Goal: Task Accomplishment & Management: Manage account settings

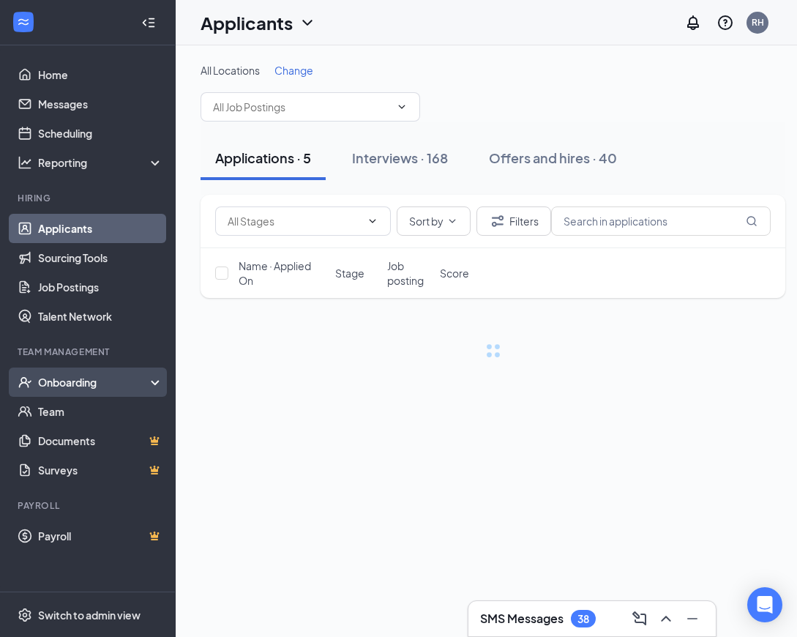
click at [105, 383] on div "Onboarding" at bounding box center [94, 382] width 113 height 15
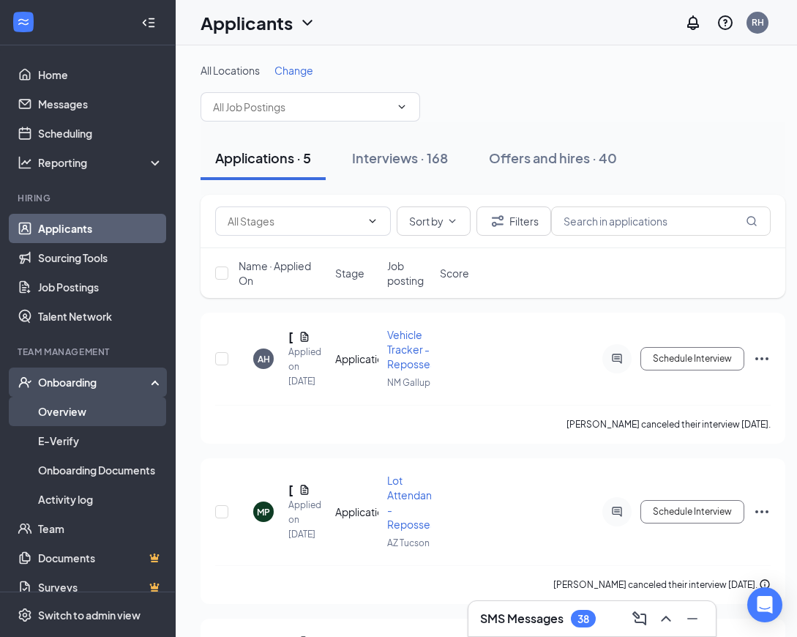
click at [100, 413] on link "Overview" at bounding box center [100, 411] width 125 height 29
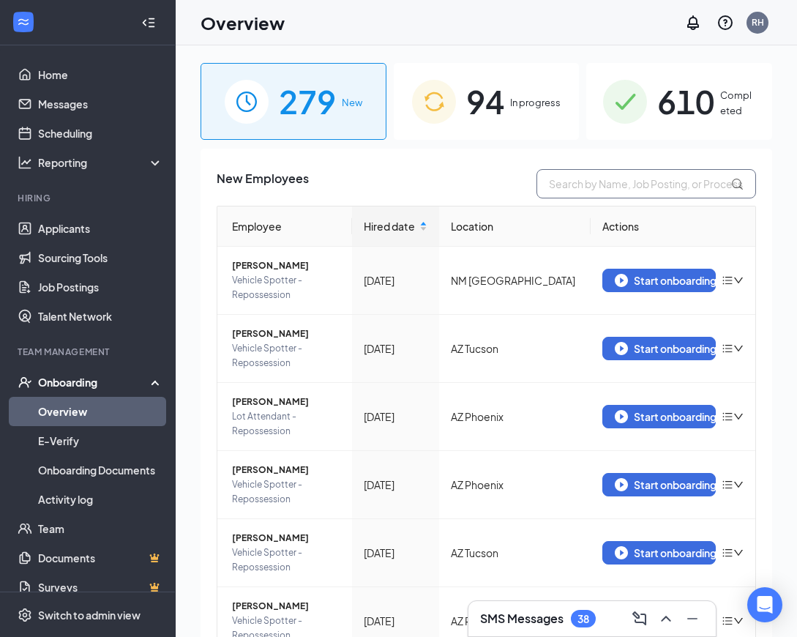
click at [634, 185] on input "text" at bounding box center [647, 183] width 220 height 29
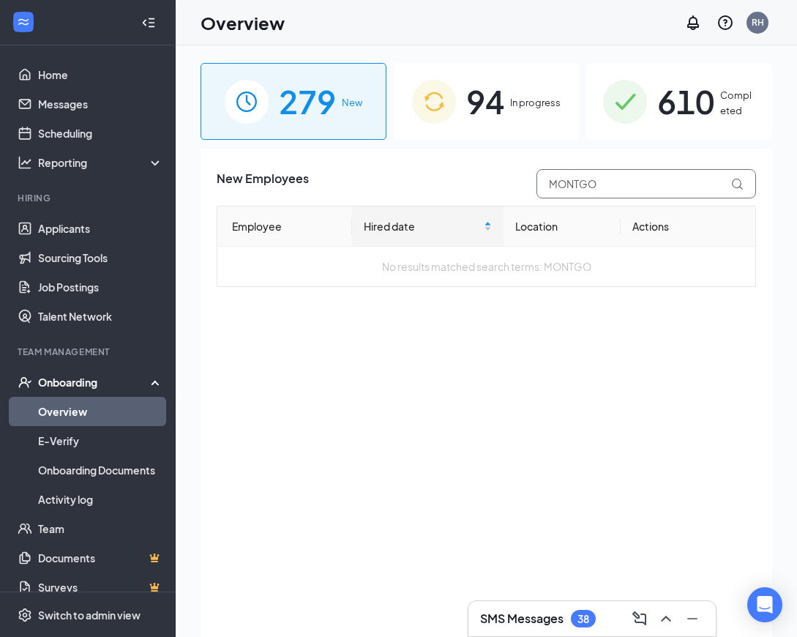
type input "MONTGO"
click at [504, 102] on span "94" at bounding box center [485, 101] width 38 height 51
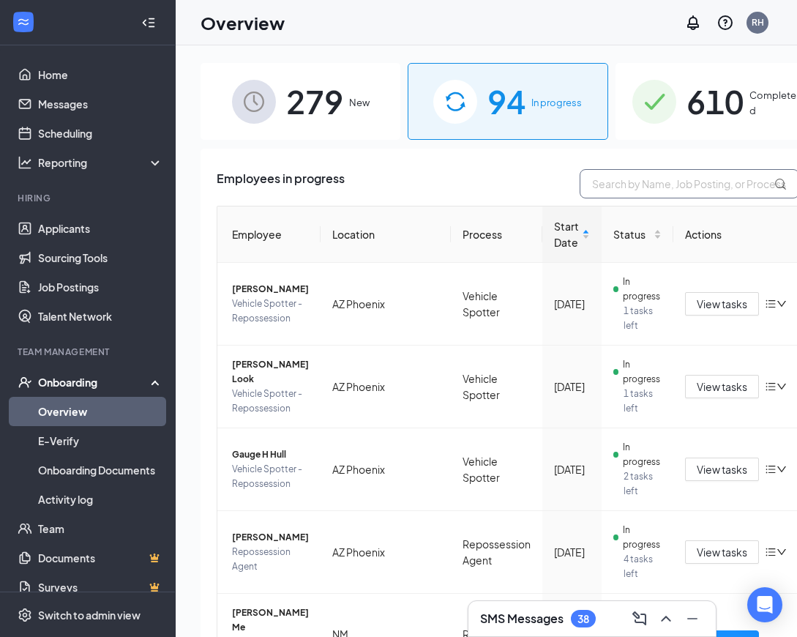
click at [581, 187] on input "text" at bounding box center [690, 183] width 220 height 29
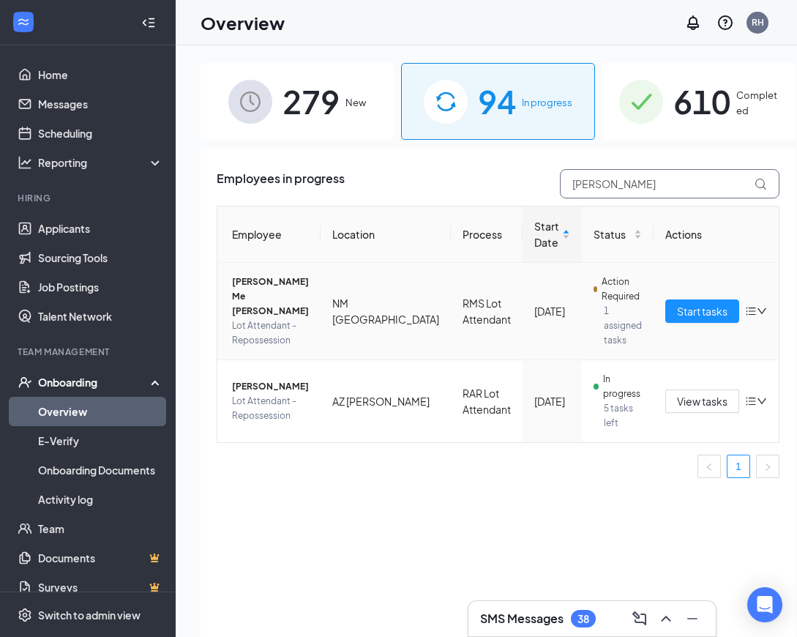
type input "ANNA"
click at [677, 316] on span "Start tasks" at bounding box center [702, 311] width 51 height 16
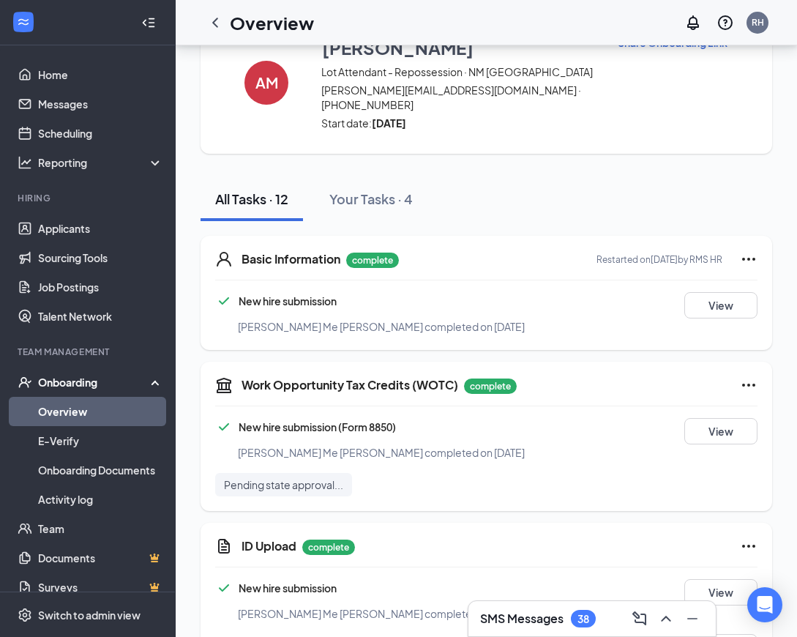
scroll to position [25, 0]
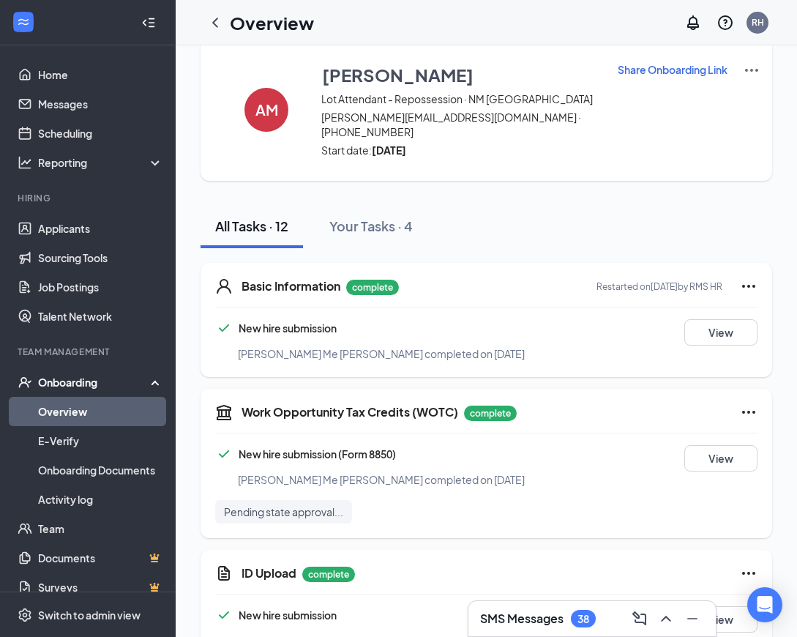
click at [743, 72] on img at bounding box center [752, 70] width 18 height 18
click at [736, 94] on span "View details" at bounding box center [734, 97] width 57 height 16
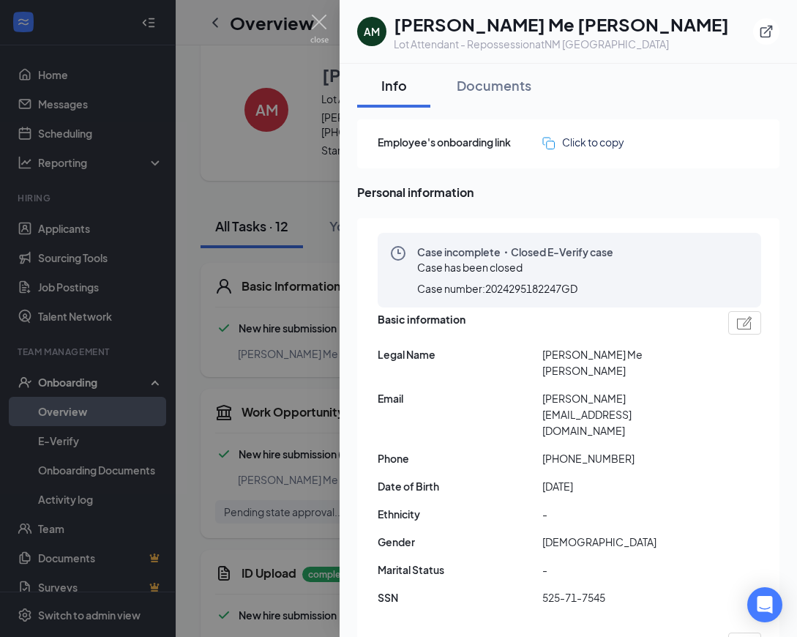
drag, startPoint x: 321, startPoint y: 242, endPoint x: 309, endPoint y: 193, distance: 51.1
click at [320, 242] on div at bounding box center [398, 318] width 797 height 637
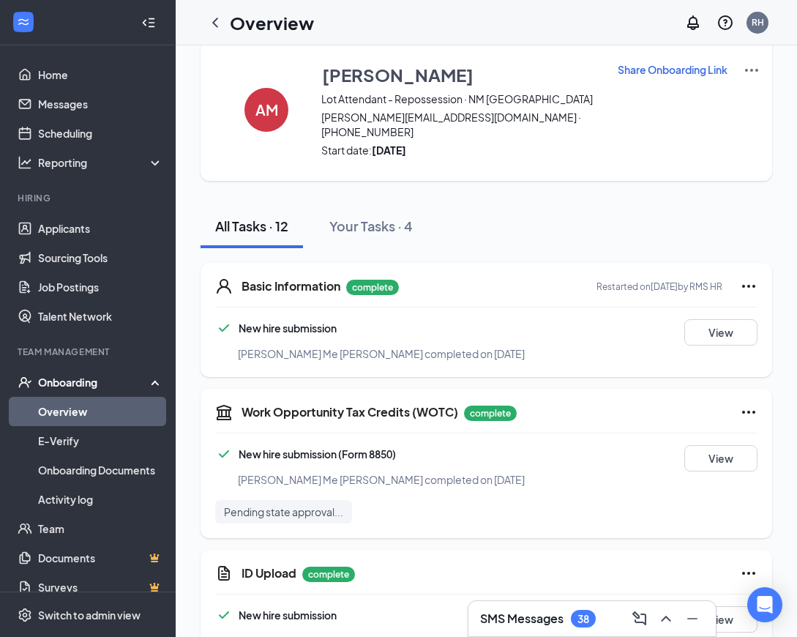
scroll to position [33, 0]
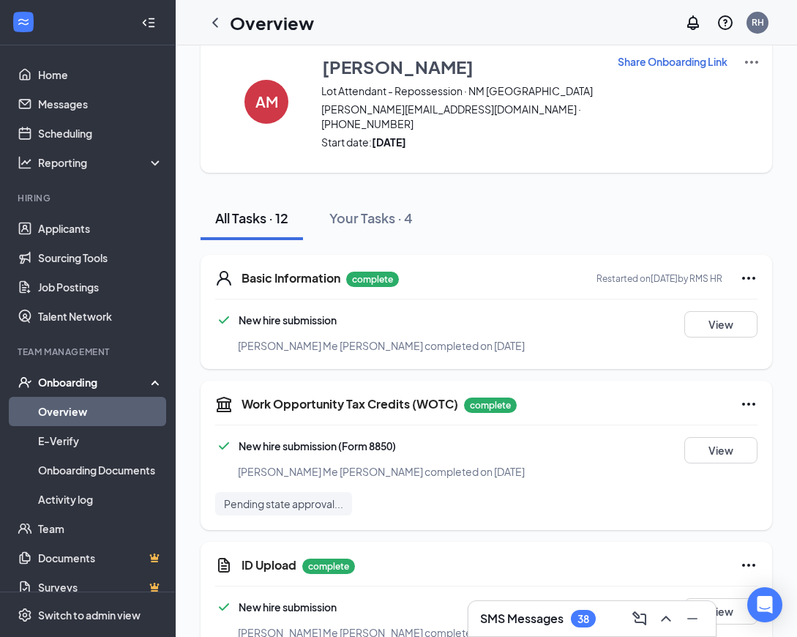
click at [219, 22] on icon "ChevronLeft" at bounding box center [215, 23] width 18 height 18
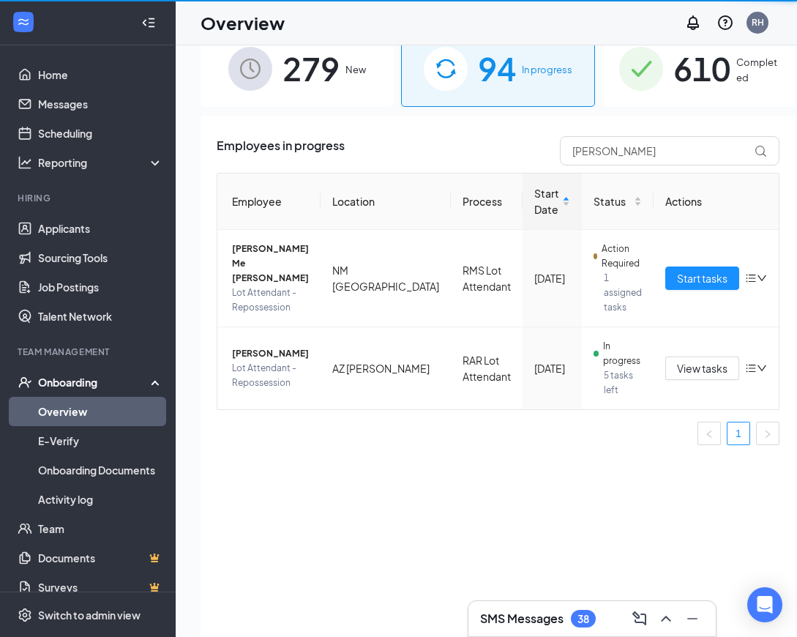
scroll to position [21, 0]
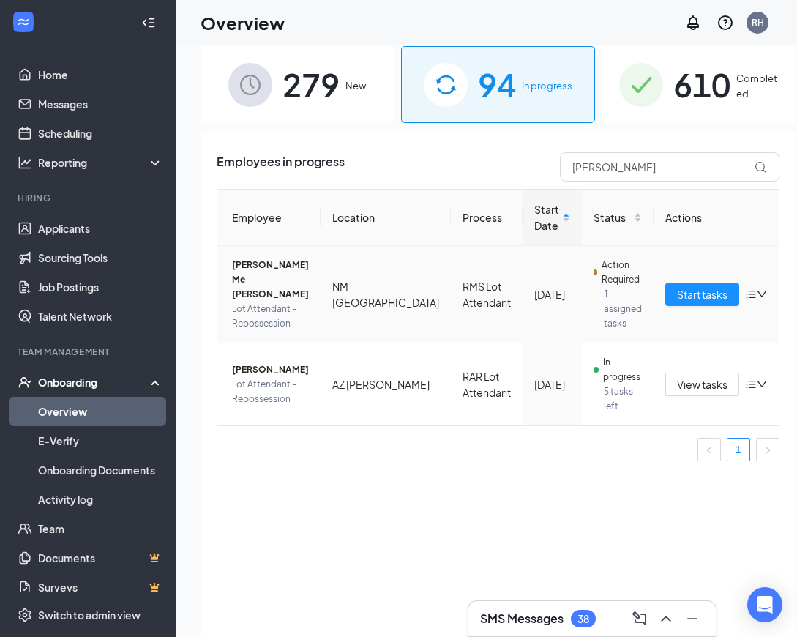
click at [757, 294] on icon "down" at bounding box center [762, 294] width 10 height 10
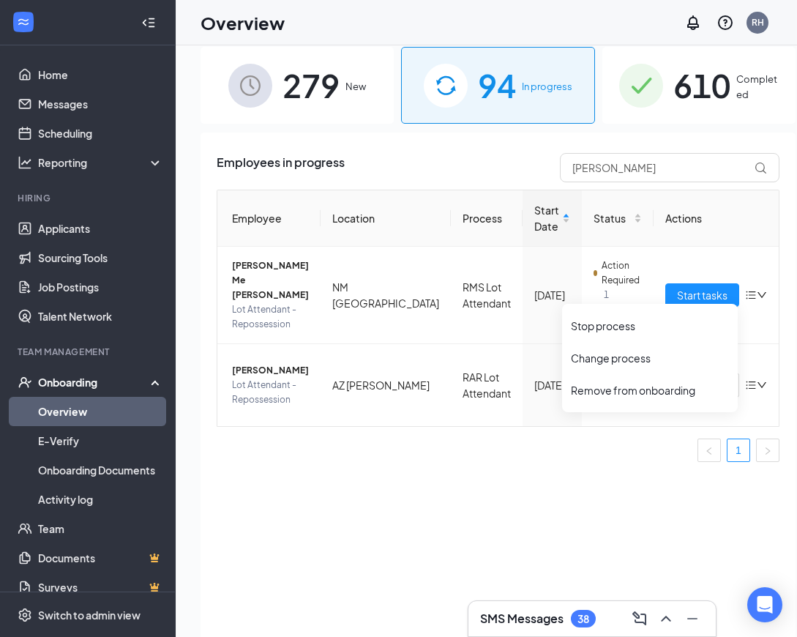
drag, startPoint x: 372, startPoint y: 507, endPoint x: 353, endPoint y: 482, distance: 30.8
click at [372, 507] on div "Employees in progress ANNA Employee Location Process Start Date Status Actions …" at bounding box center [498, 395] width 595 height 525
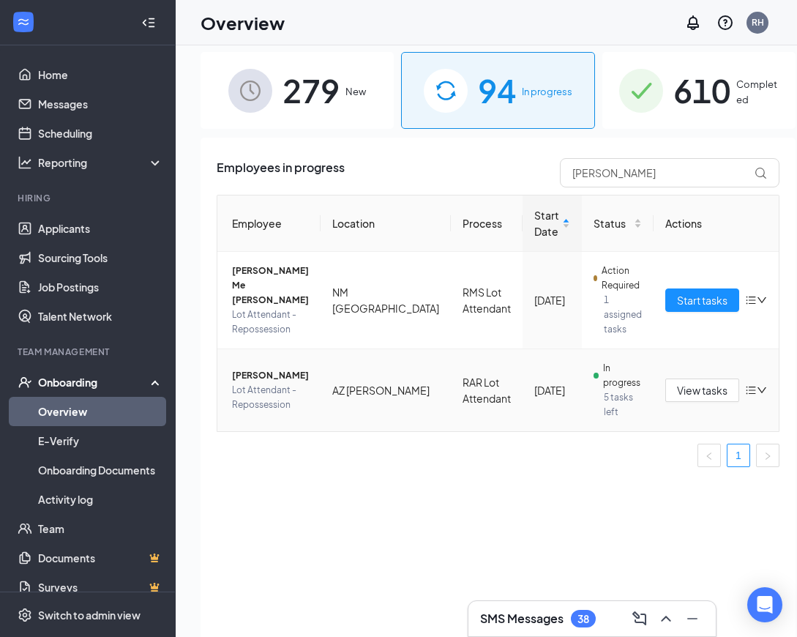
scroll to position [11, 1]
click at [242, 284] on span "Anna Me Montgomery" at bounding box center [270, 286] width 77 height 44
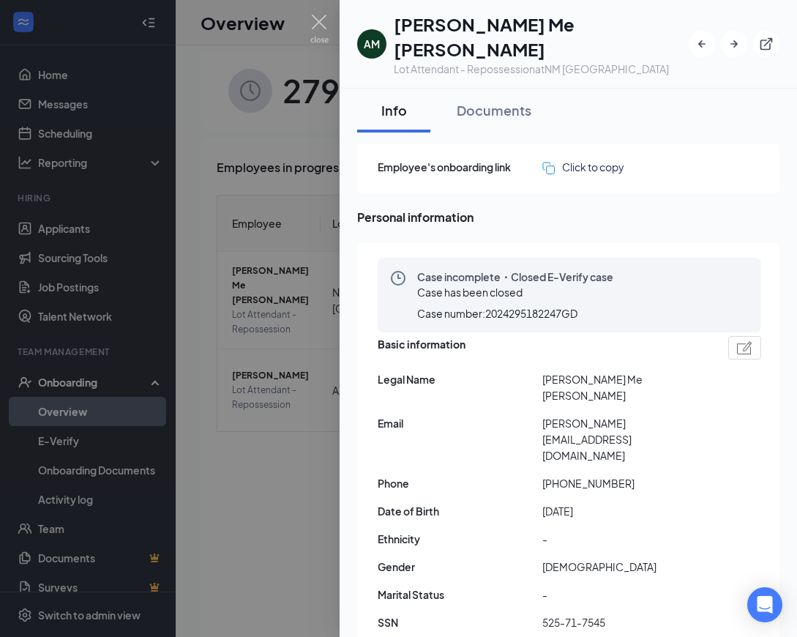
scroll to position [11, 1]
click at [513, 101] on div "Documents" at bounding box center [494, 110] width 75 height 18
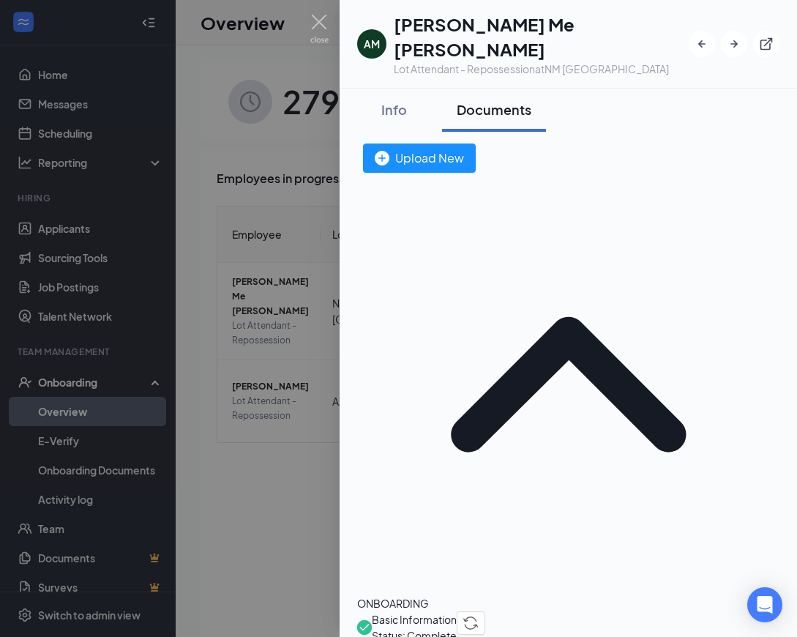
scroll to position [0, 0]
click at [329, 220] on div at bounding box center [398, 318] width 797 height 637
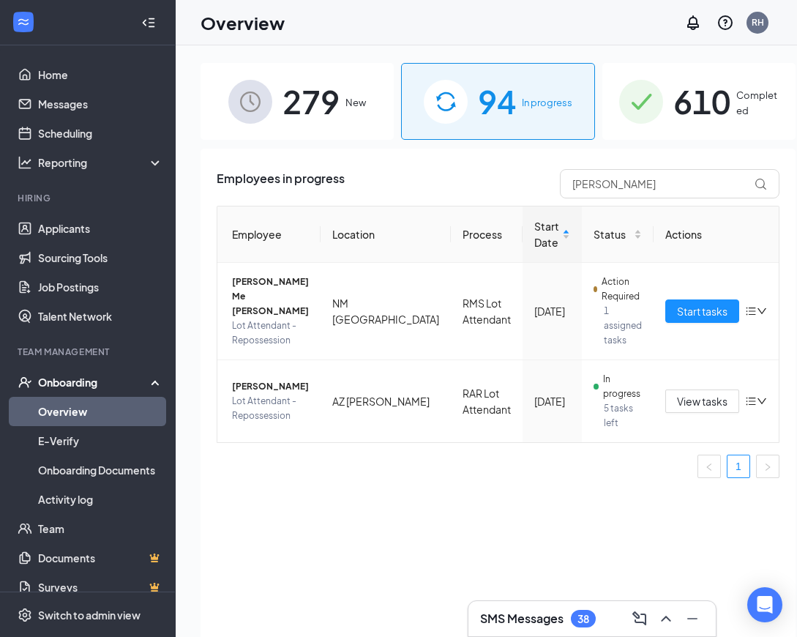
scroll to position [1, 0]
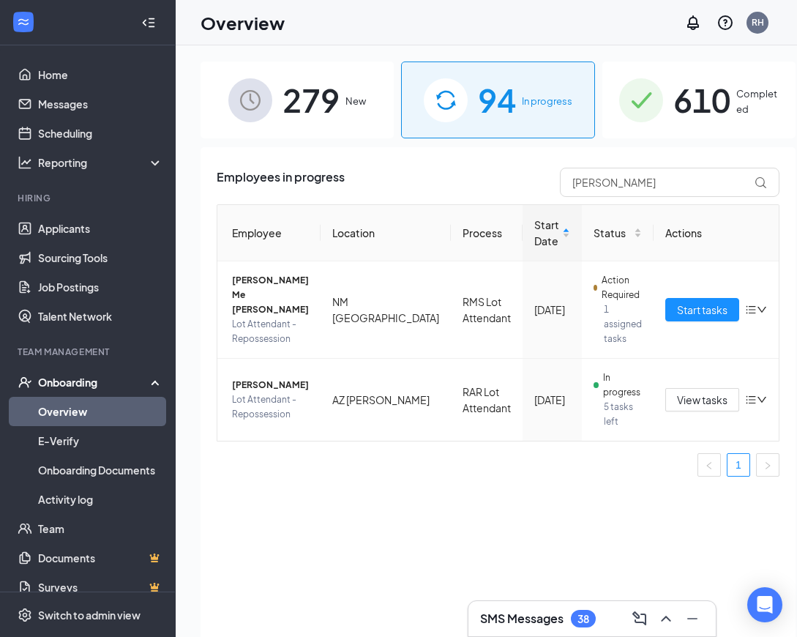
click at [673, 85] on span "610" at bounding box center [701, 100] width 57 height 51
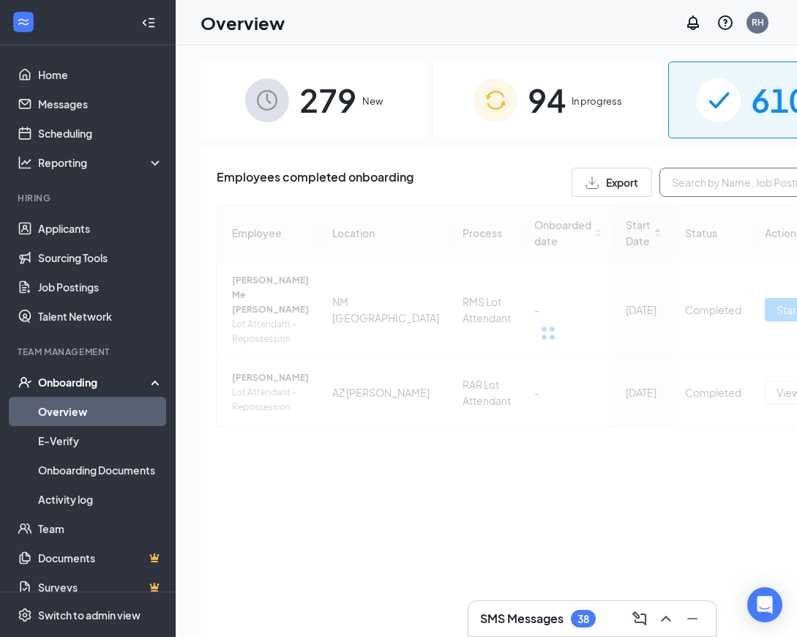
click at [660, 192] on input "text" at bounding box center [770, 182] width 220 height 29
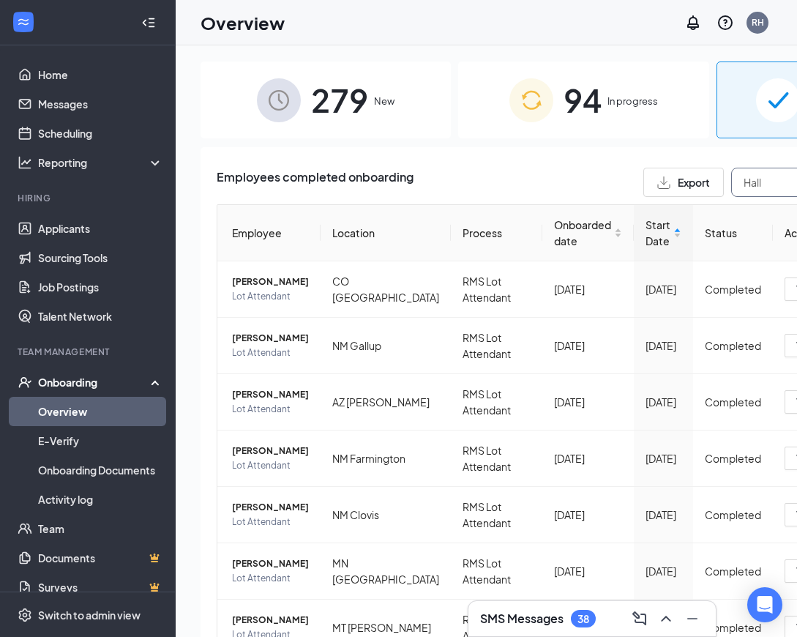
type input "Hall"
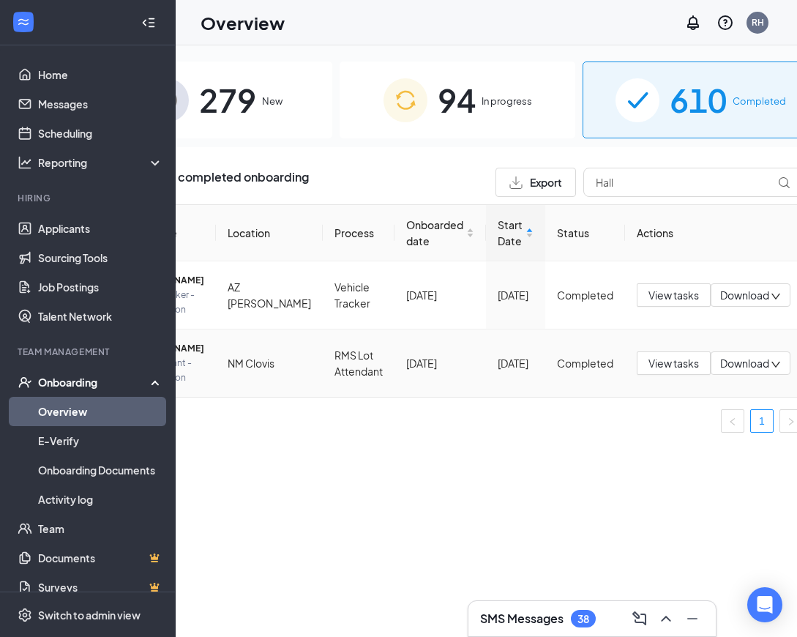
click at [720, 371] on span "Download" at bounding box center [744, 363] width 49 height 15
drag, startPoint x: 477, startPoint y: 466, endPoint x: 392, endPoint y: 431, distance: 91.9
click at [477, 444] on div "Employee Location Process Onboarded date Start Date Status Actions Gordon E Hal…" at bounding box center [458, 324] width 691 height 240
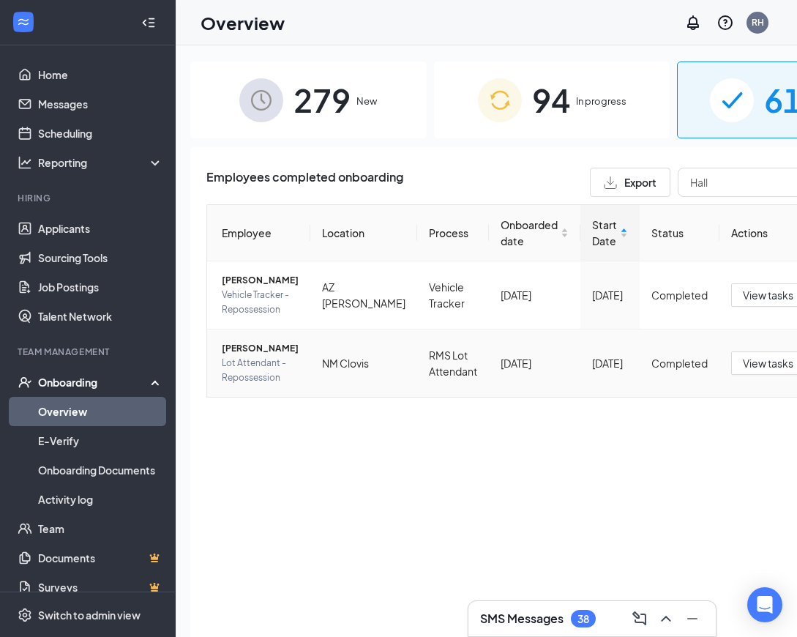
scroll to position [0, 9]
click at [245, 370] on span "Lot Attendant - Repossession" at bounding box center [261, 370] width 77 height 29
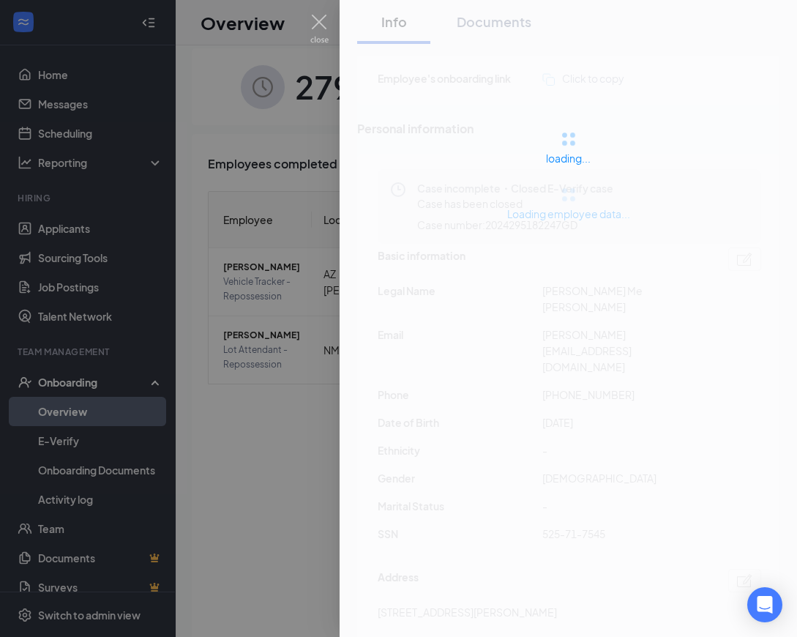
scroll to position [15, 0]
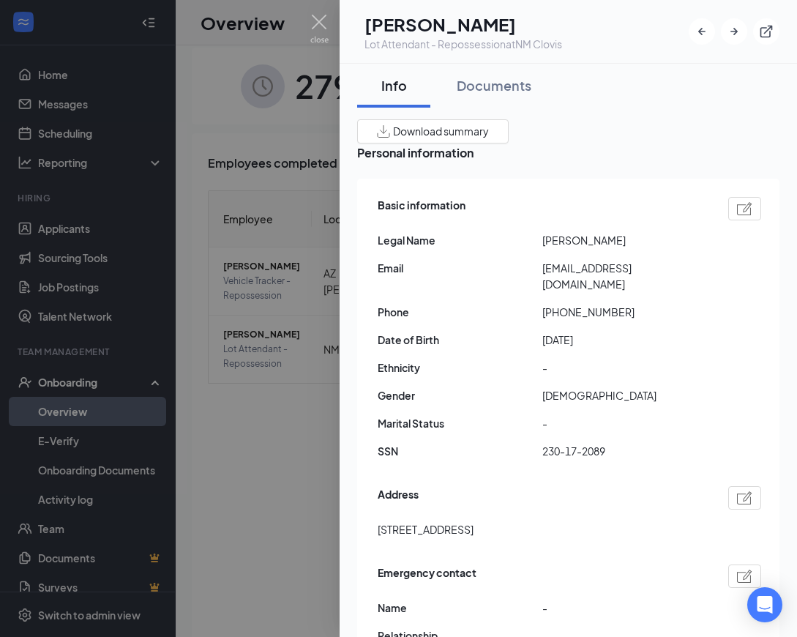
drag, startPoint x: 242, startPoint y: 447, endPoint x: 215, endPoint y: 444, distance: 27.2
click at [242, 447] on div at bounding box center [398, 318] width 797 height 637
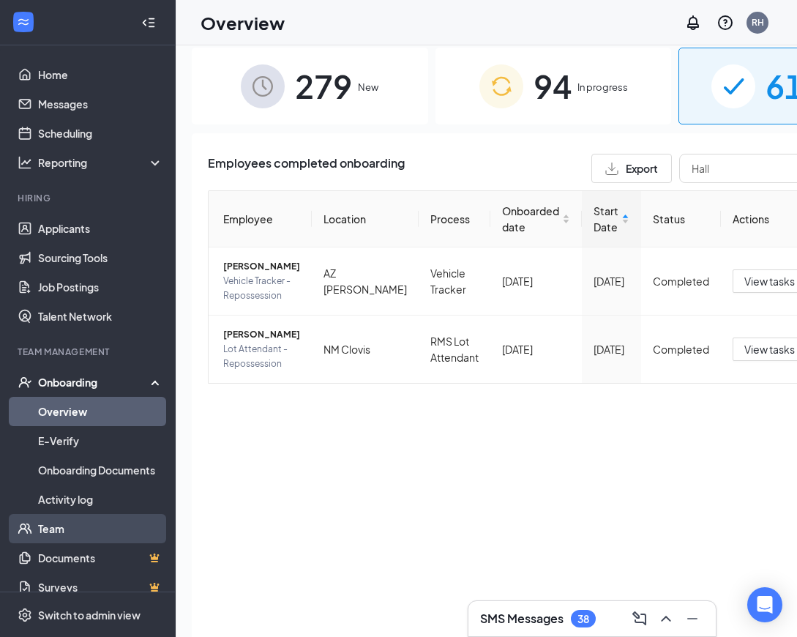
click at [110, 532] on link "Team" at bounding box center [100, 528] width 125 height 29
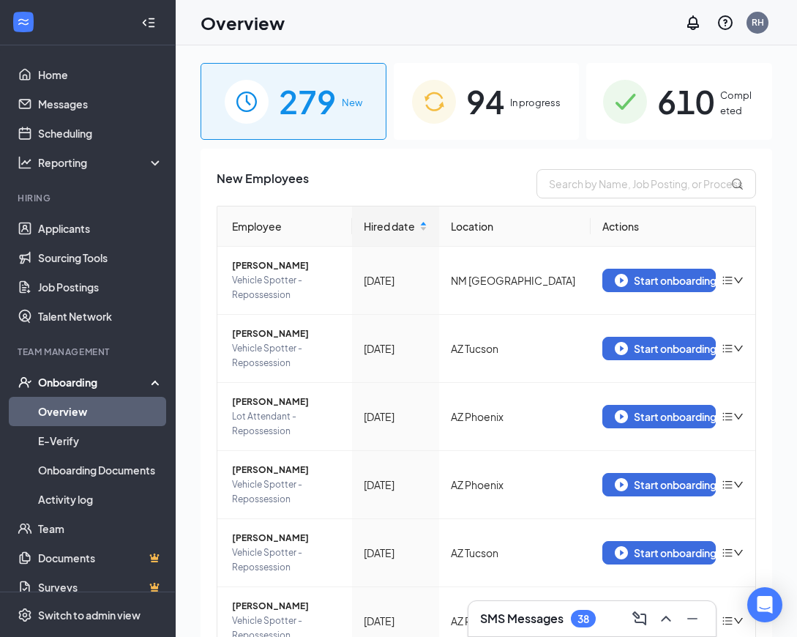
scroll to position [8, 0]
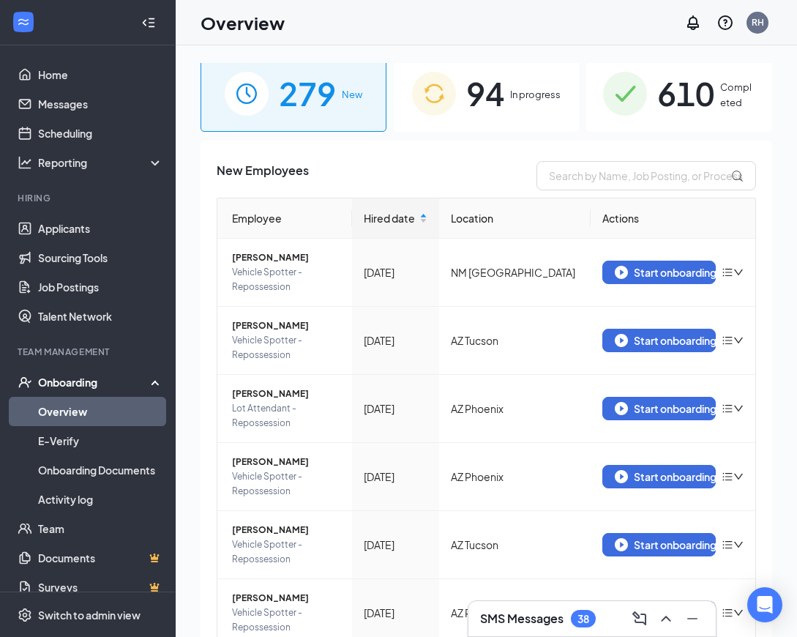
click at [675, 111] on span "610" at bounding box center [685, 93] width 57 height 51
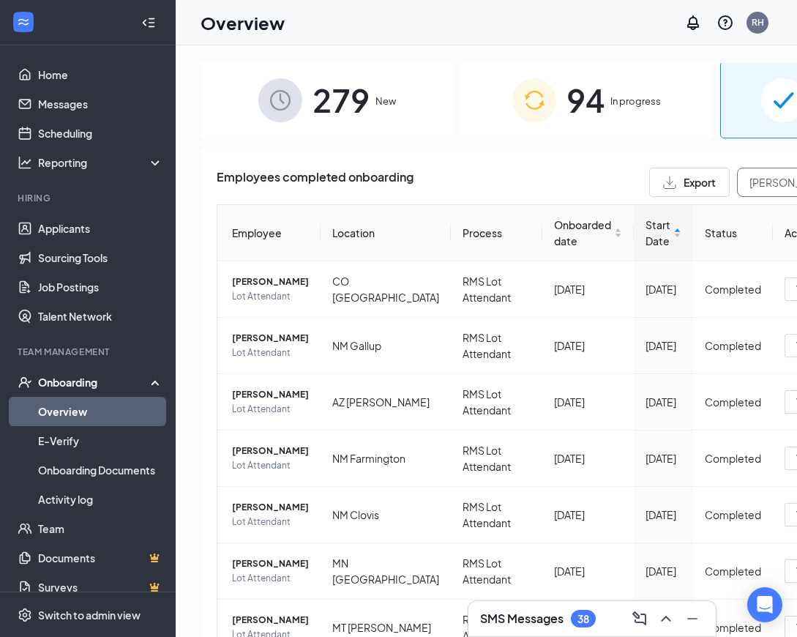
type input "QUEZADA"
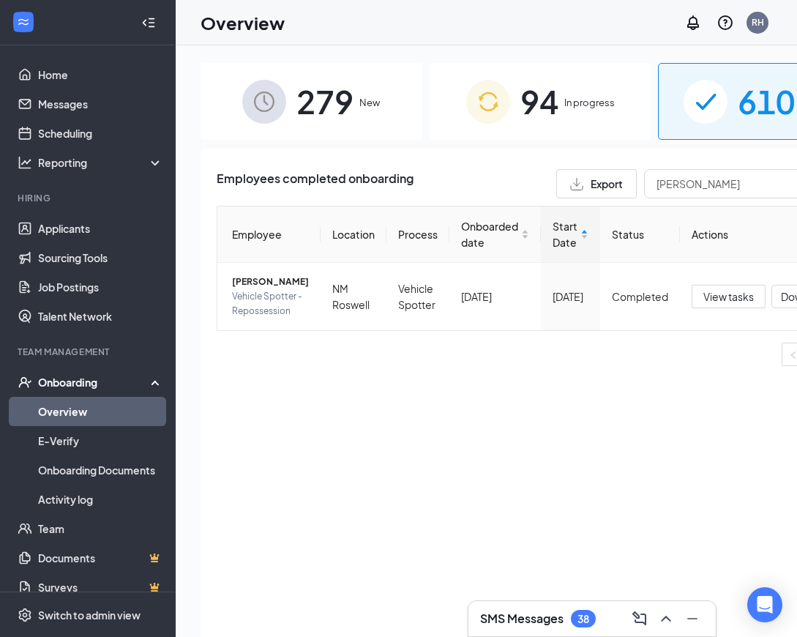
click at [507, 111] on div "94 In progress" at bounding box center [541, 101] width 222 height 77
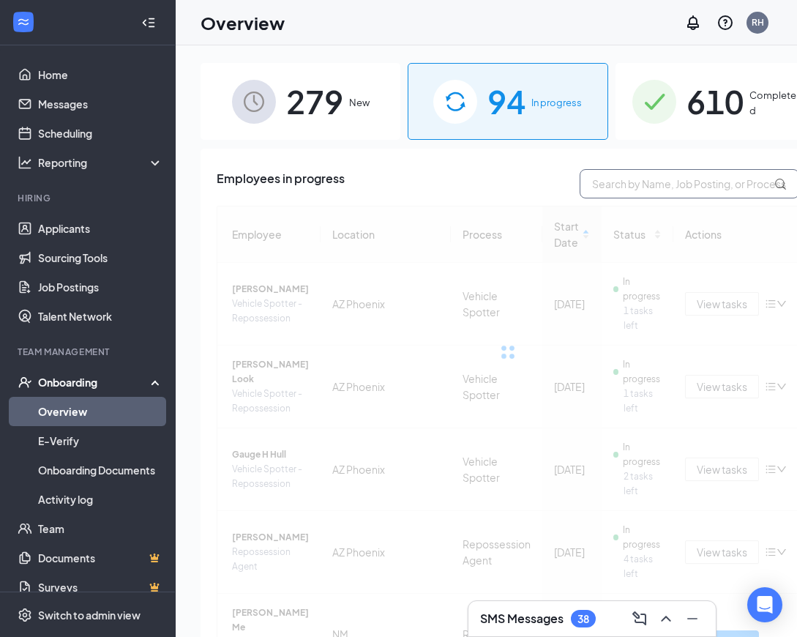
click at [618, 193] on input "text" at bounding box center [690, 183] width 220 height 29
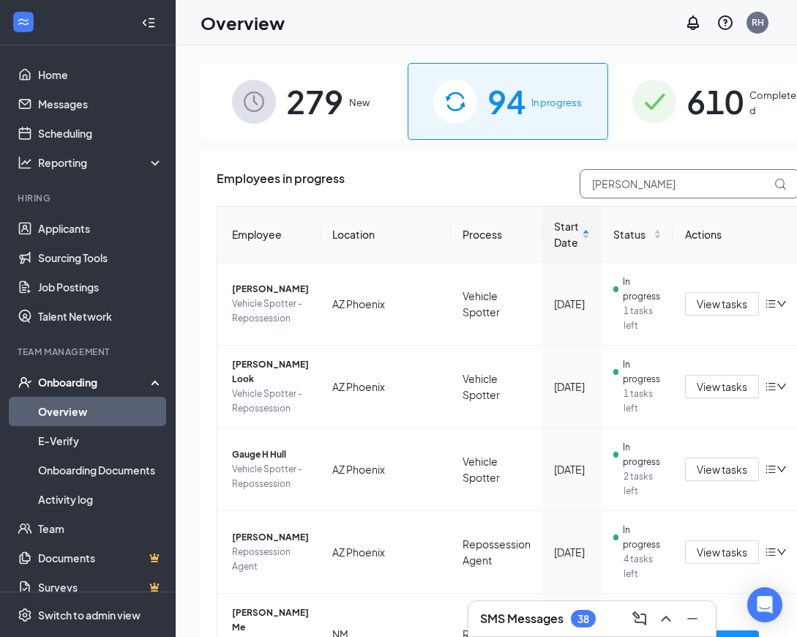
type input "QUEZADA"
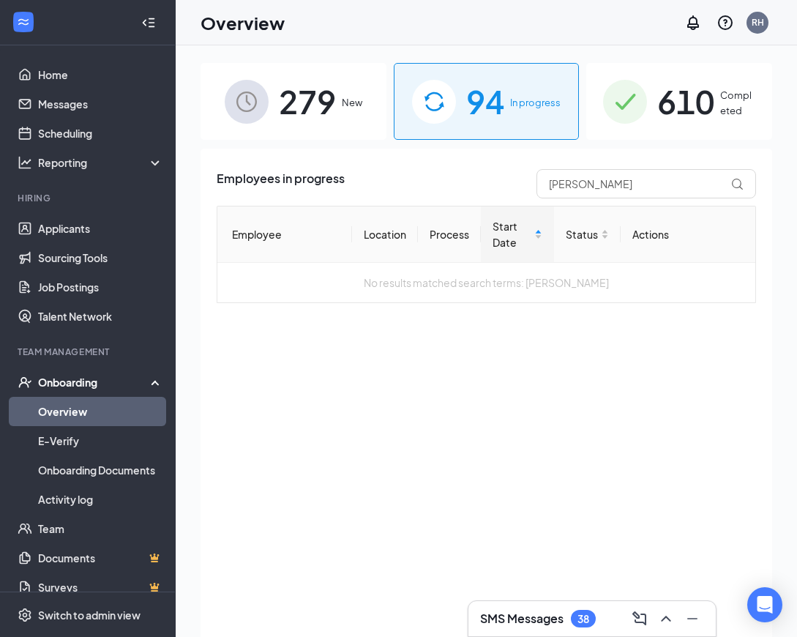
click at [351, 130] on div "279 New" at bounding box center [294, 101] width 186 height 77
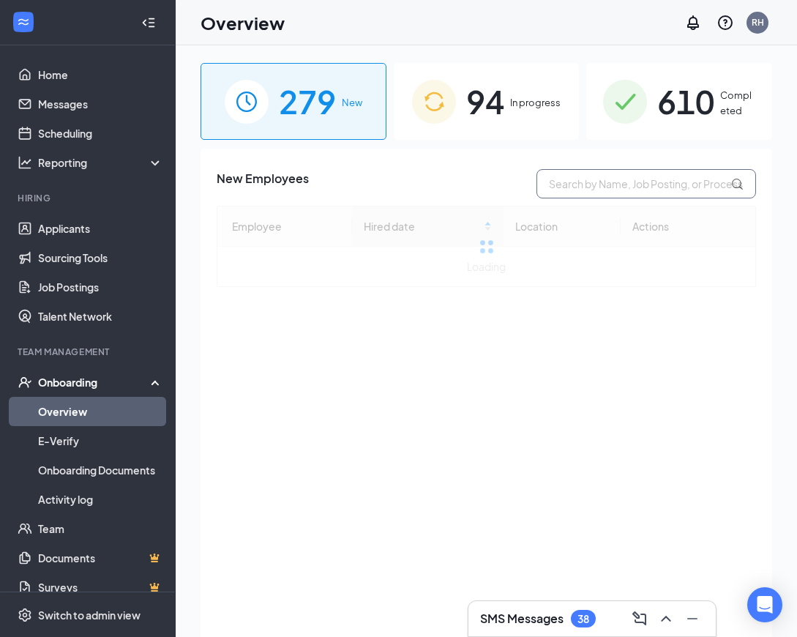
click at [630, 183] on input "text" at bounding box center [647, 183] width 220 height 29
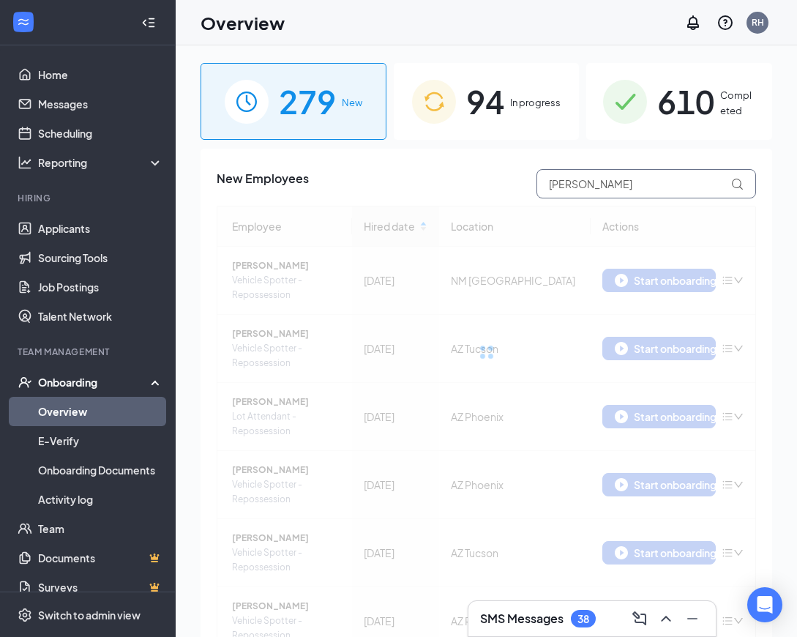
type input "QUEZADA"
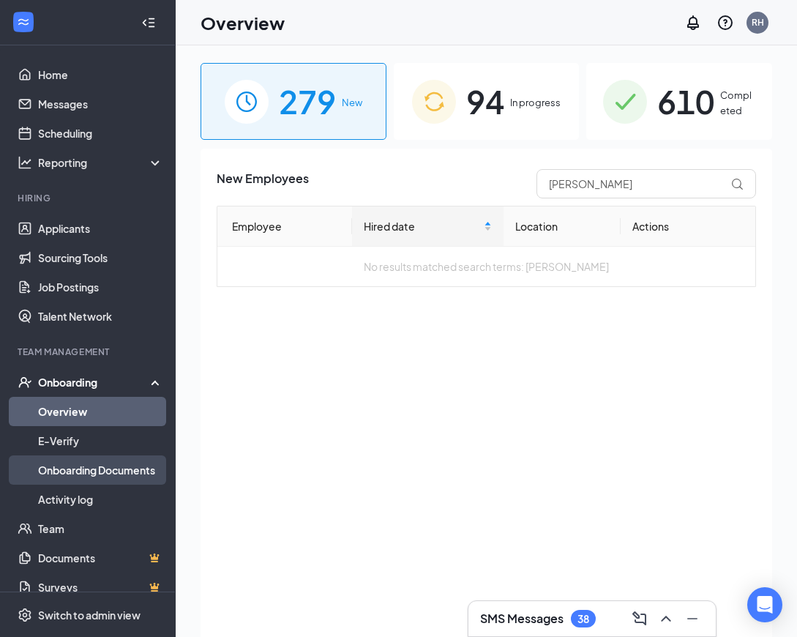
click at [136, 464] on link "Onboarding Documents" at bounding box center [100, 469] width 125 height 29
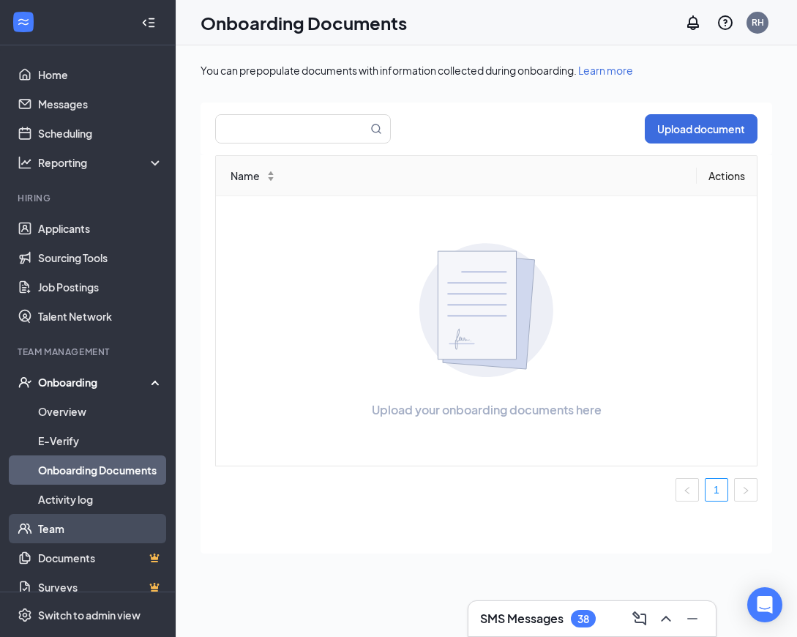
click at [79, 529] on link "Team" at bounding box center [100, 528] width 125 height 29
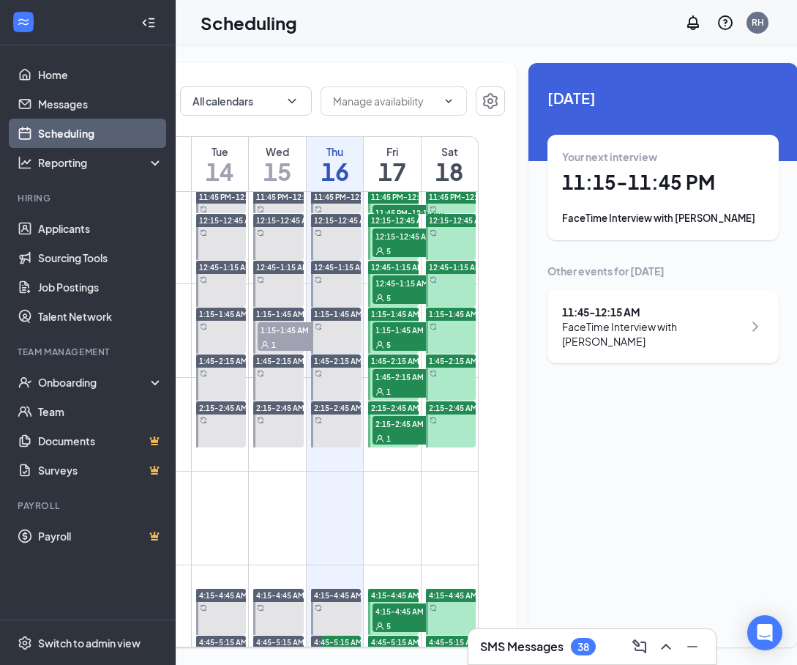
scroll to position [0, 2]
click at [84, 384] on div "Onboarding" at bounding box center [94, 382] width 113 height 15
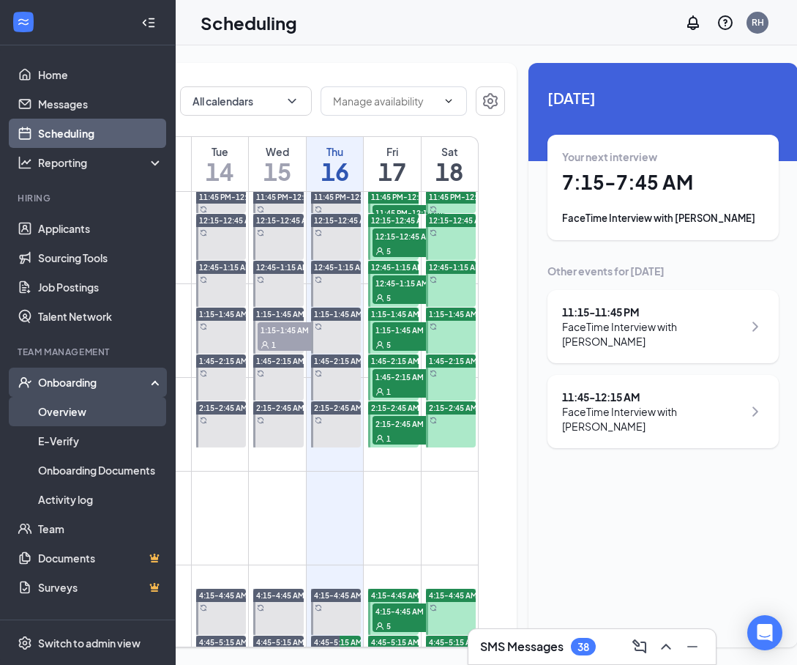
click at [82, 421] on link "Overview" at bounding box center [100, 411] width 125 height 29
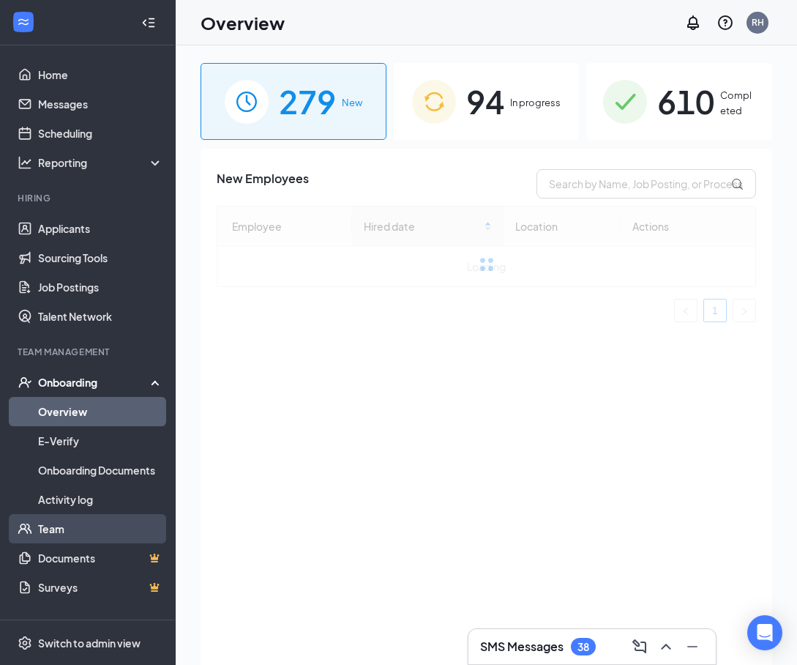
click at [47, 526] on link "Team" at bounding box center [100, 528] width 125 height 29
